Goal: Task Accomplishment & Management: Use online tool/utility

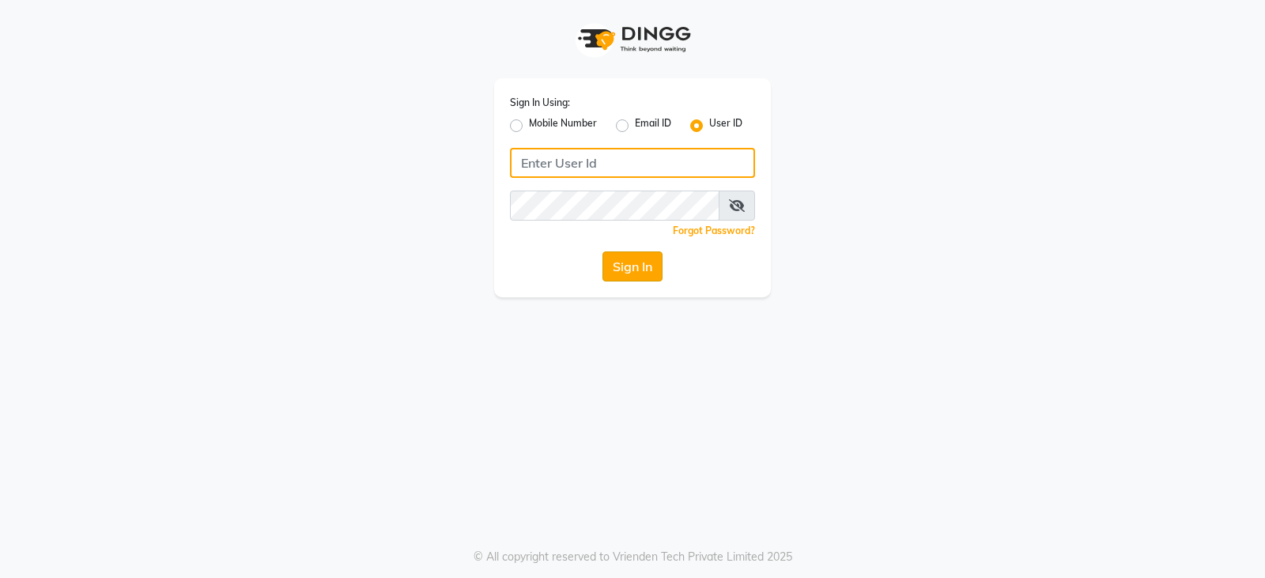
type input "styleonsalon"
drag, startPoint x: 626, startPoint y: 264, endPoint x: 625, endPoint y: 244, distance: 19.8
click at [625, 260] on button "Sign In" at bounding box center [633, 266] width 60 height 30
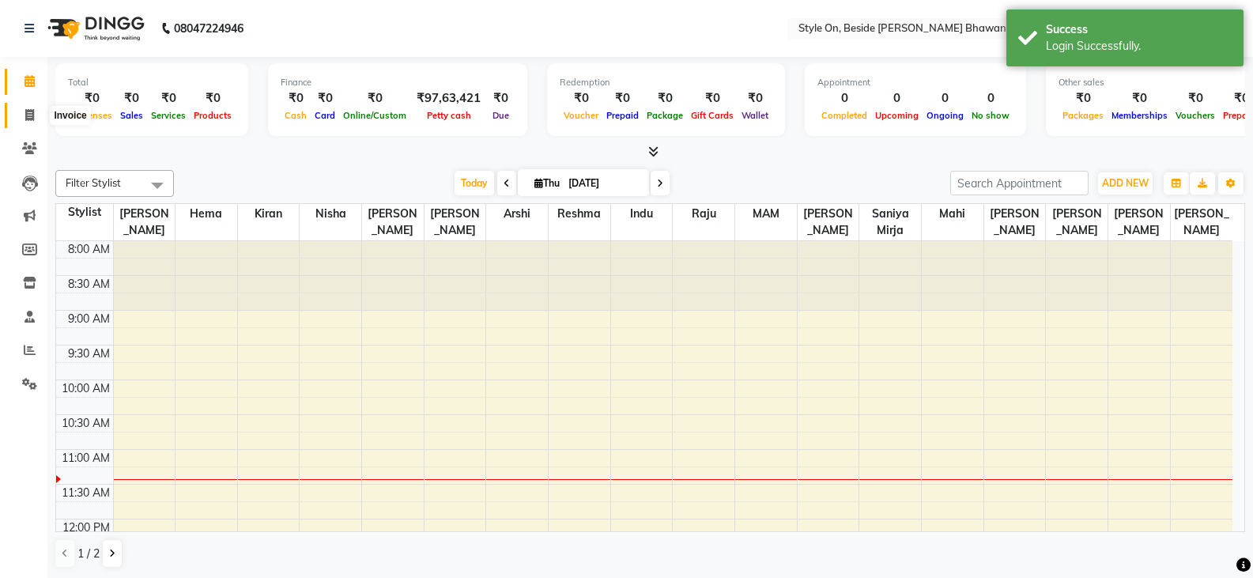
click at [33, 111] on icon at bounding box center [29, 115] width 9 height 12
select select "service"
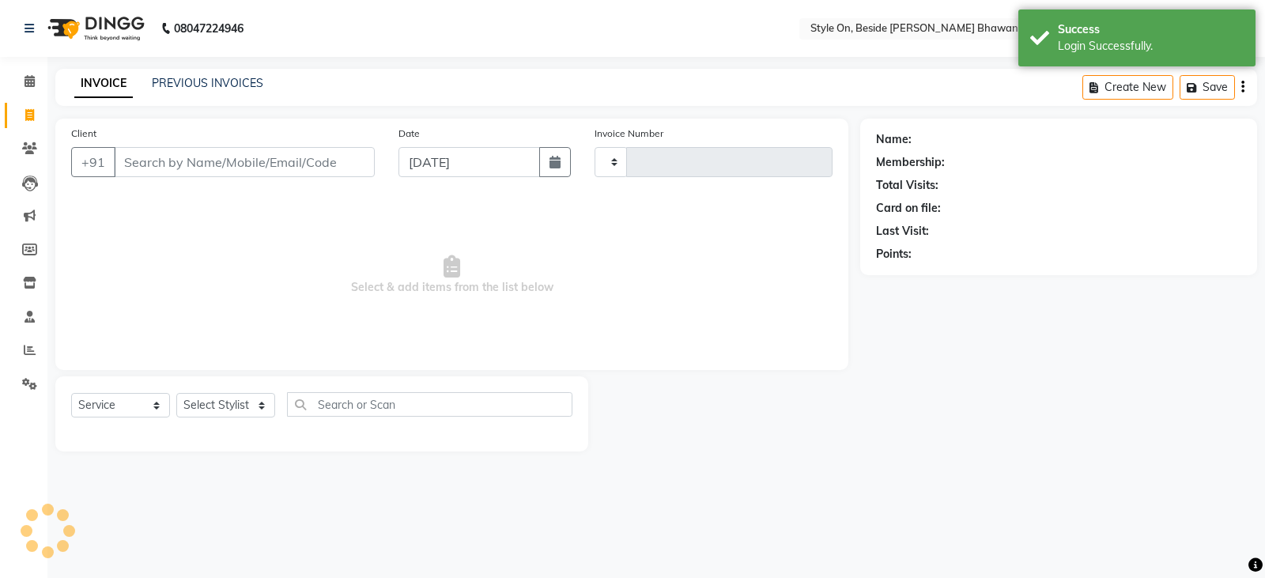
type input "0761"
select select "4700"
